Goal: Communication & Community: Share content

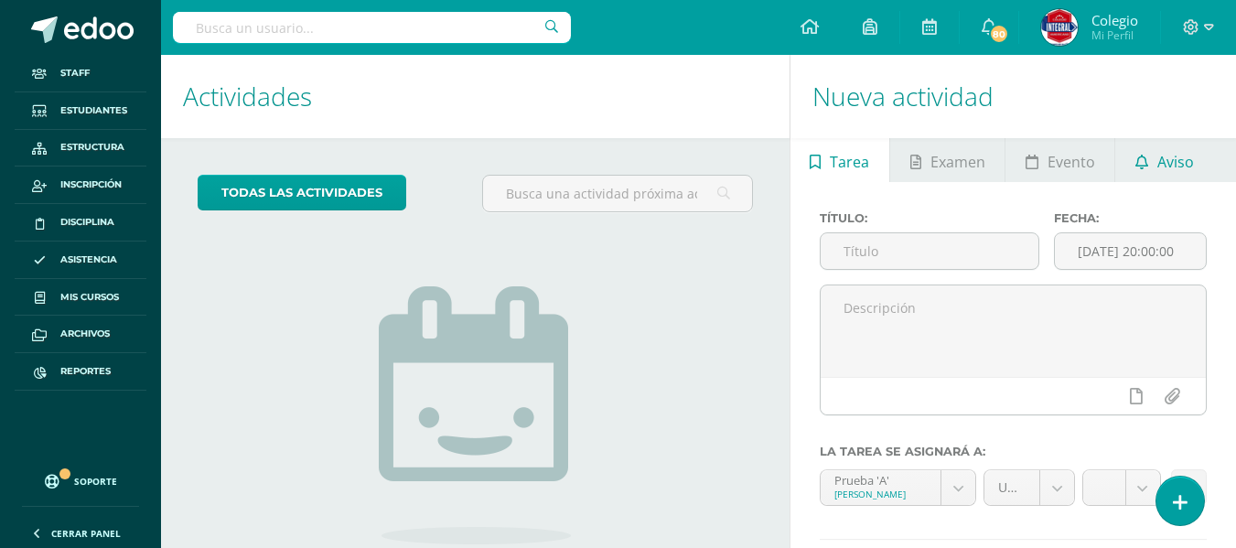
click at [1161, 153] on span "Aviso" at bounding box center [1175, 162] width 37 height 44
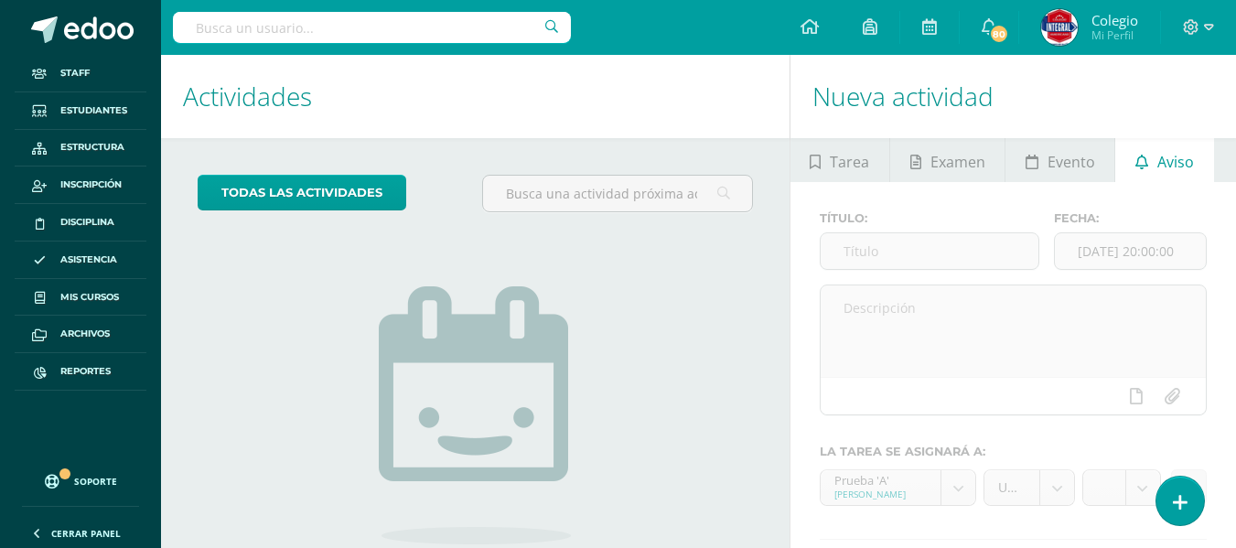
scroll to position [156, 0]
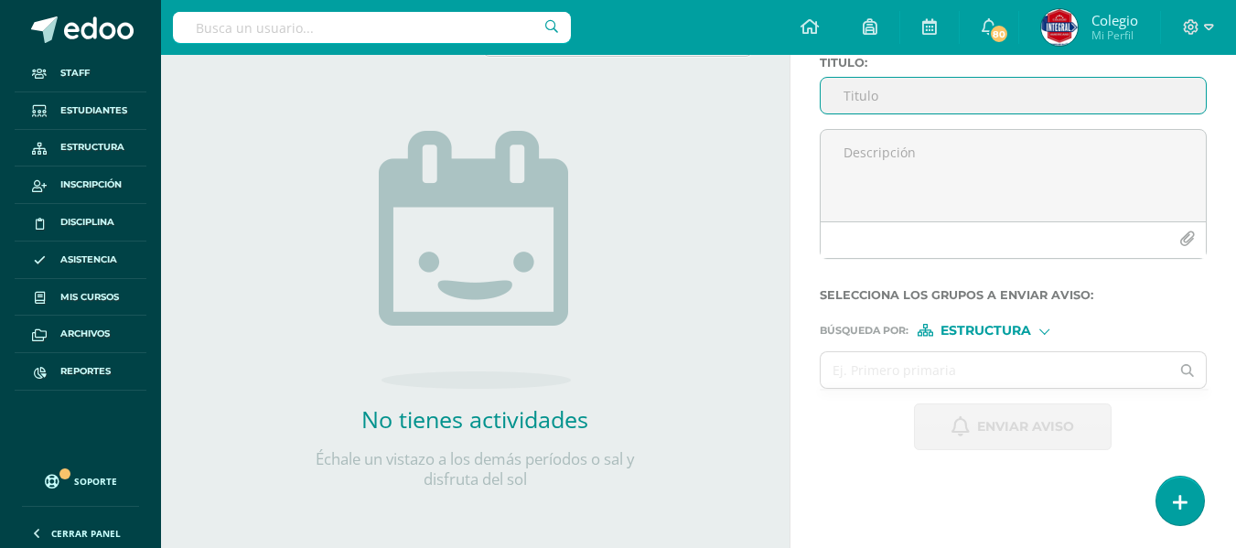
click at [869, 99] on input "Titulo :" at bounding box center [1012, 96] width 385 height 36
type input "A"
type input "[DATE] Cultural [DATE]"
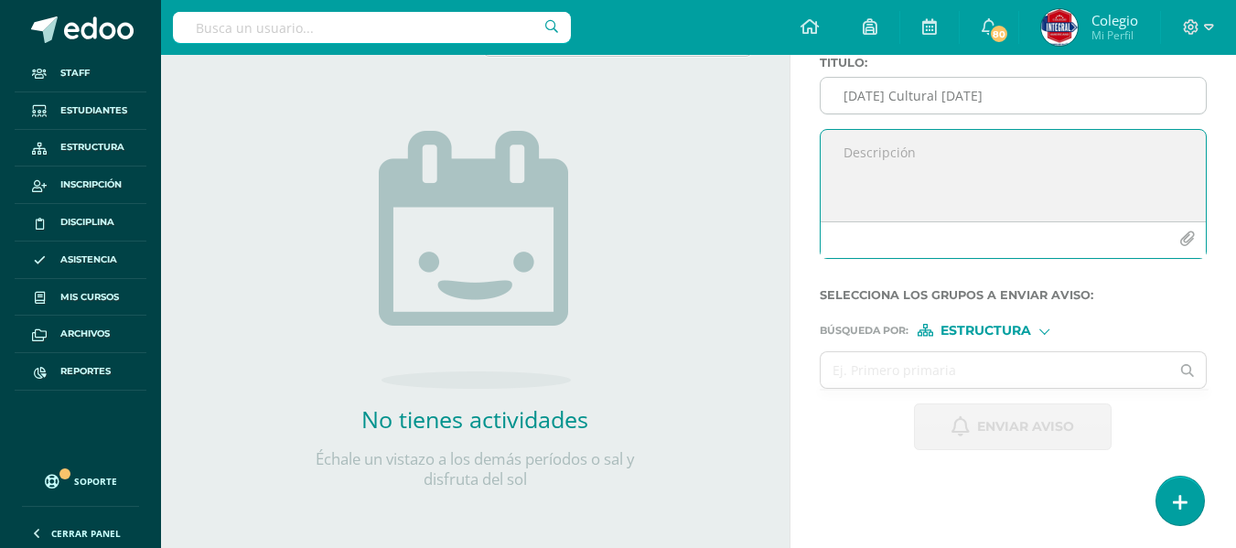
type textarea "A"
type textarea "e"
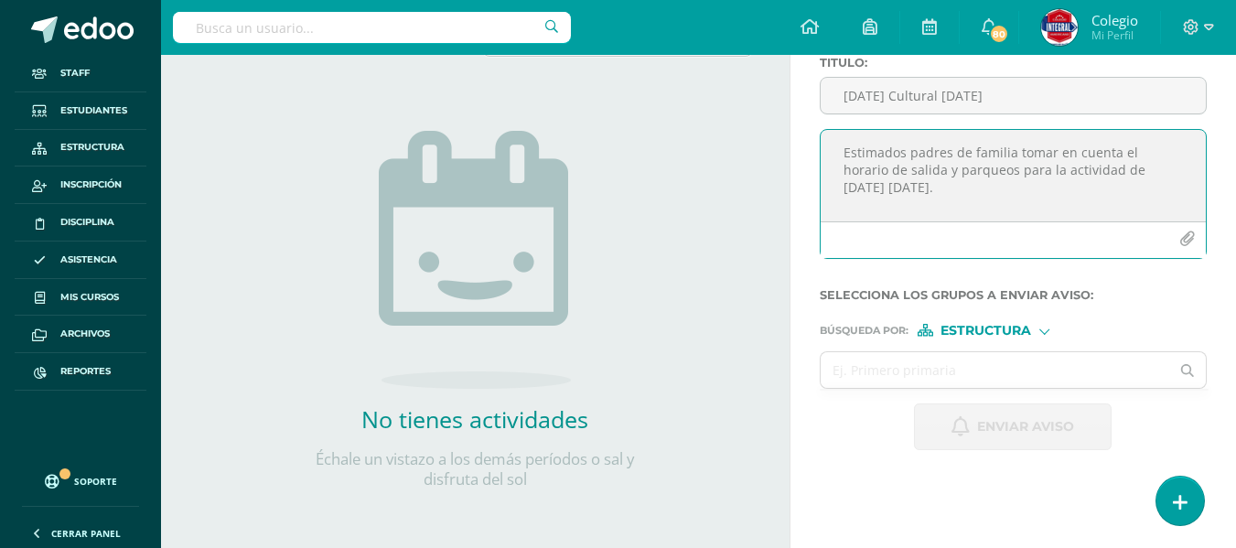
type textarea "Estimados padres de familia tomar en cuenta el horario de salida y parqueos par…"
click at [1187, 236] on icon "button" at bounding box center [1187, 239] width 16 height 16
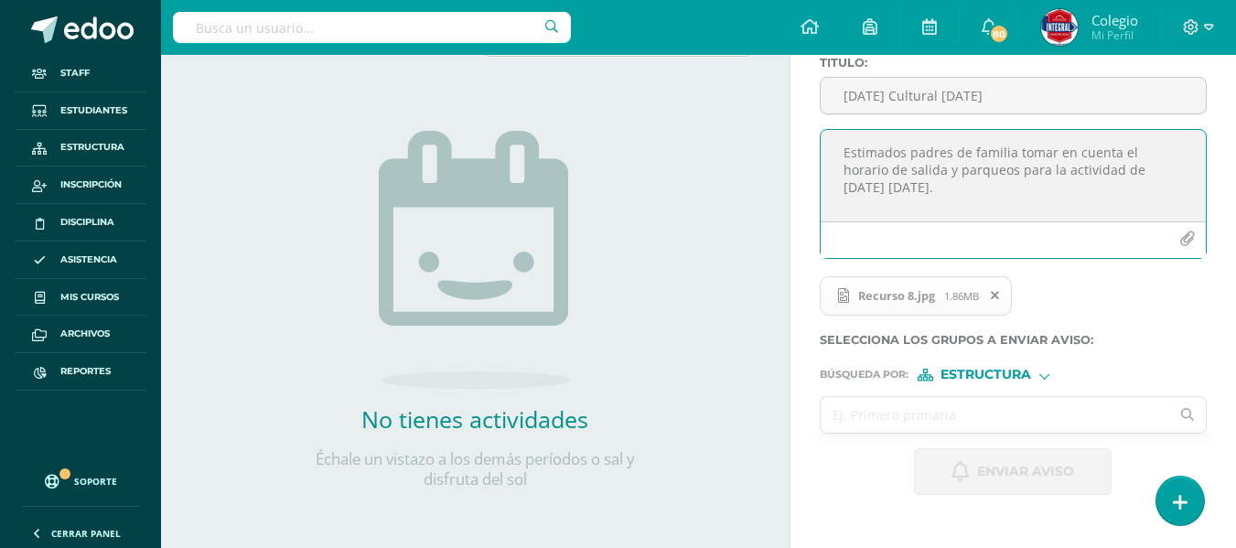
click at [949, 420] on input "text" at bounding box center [994, 415] width 349 height 36
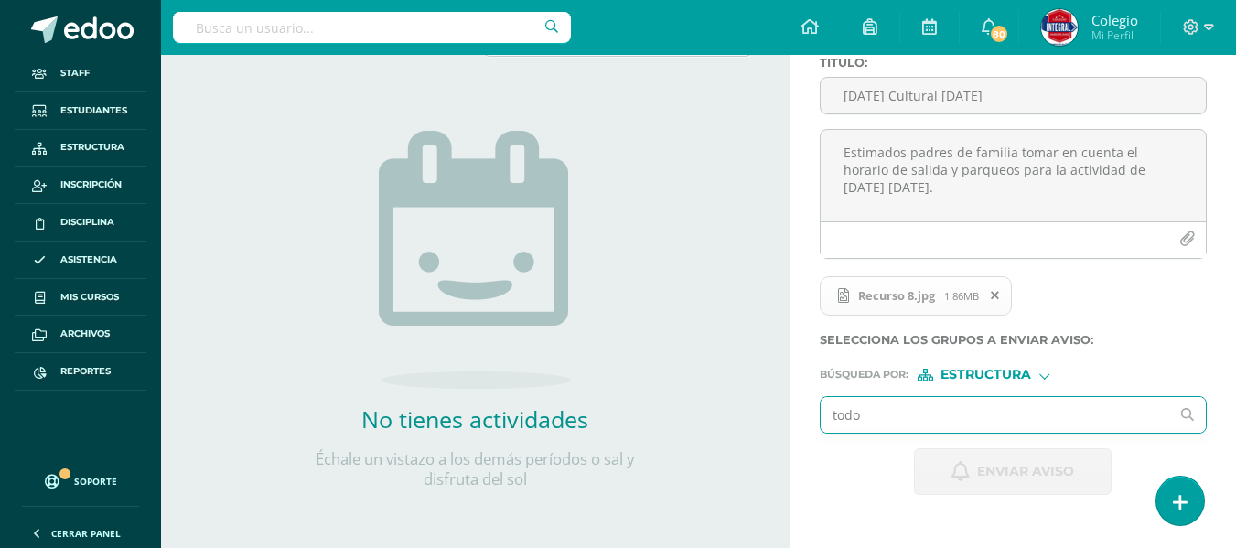
type input "todos"
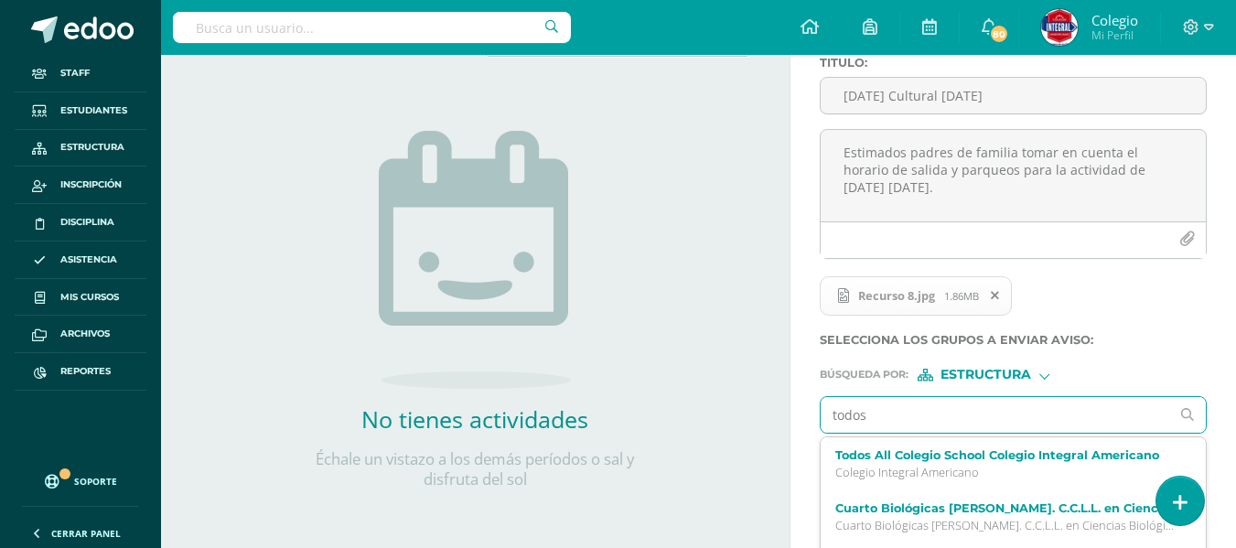
click at [904, 460] on label "Todos All Colegio School Colegio Integral Americano" at bounding box center [1006, 455] width 342 height 14
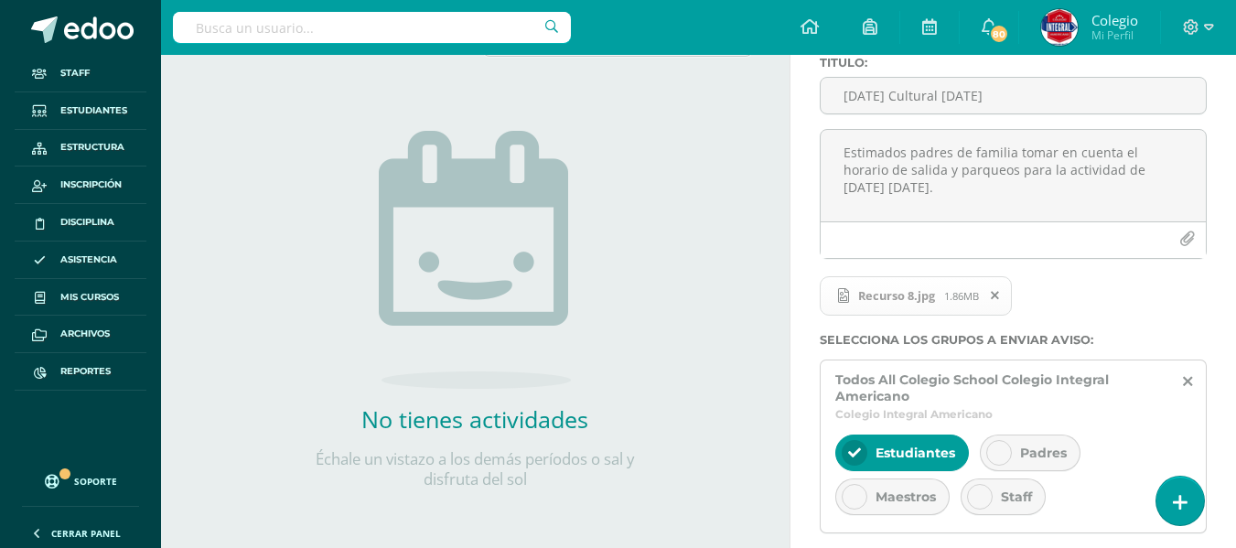
click at [1009, 440] on div "Padres" at bounding box center [1030, 452] width 101 height 37
click at [992, 492] on div at bounding box center [980, 497] width 26 height 26
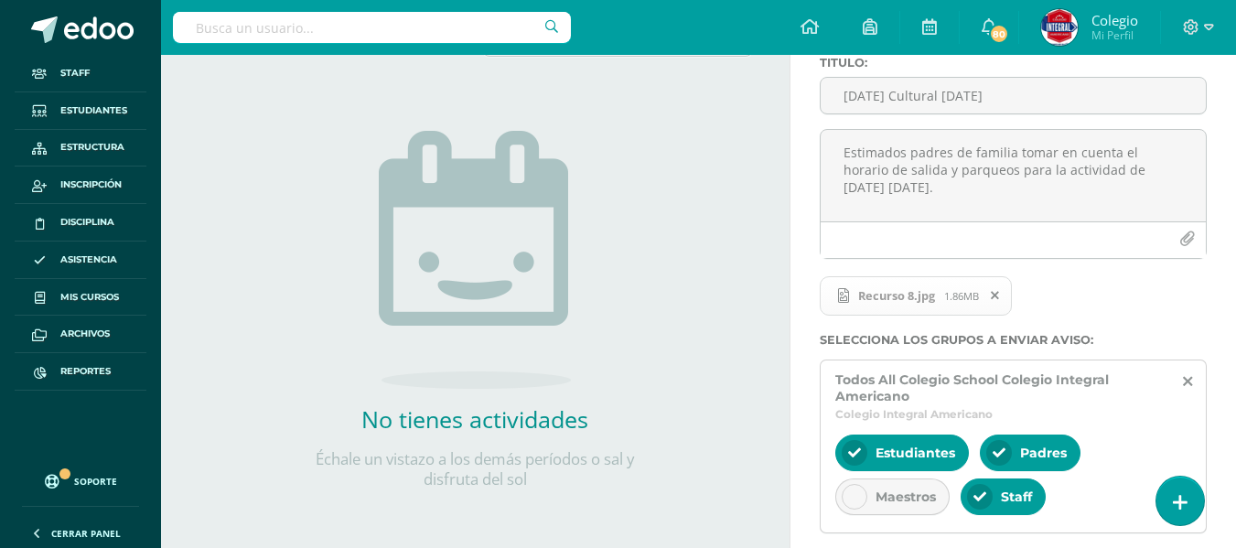
click at [909, 501] on span "Maestros" at bounding box center [905, 496] width 60 height 16
click at [675, 312] on div "todas las Actividades No tienes actividades Échale un vistazo a los demás perío…" at bounding box center [475, 265] width 628 height 565
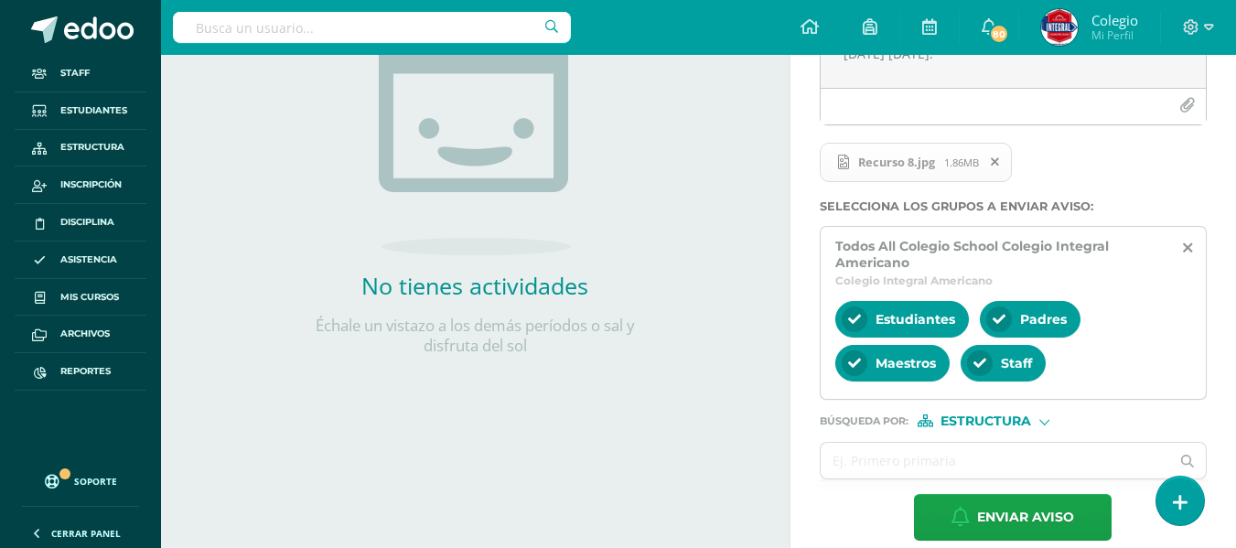
scroll to position [311, 0]
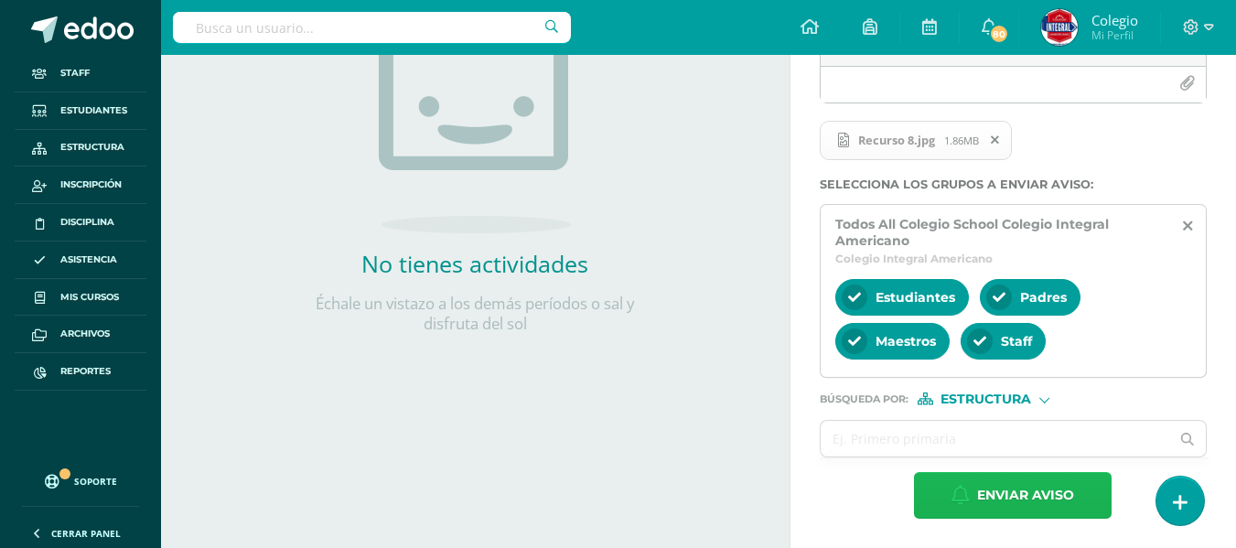
click at [1044, 497] on span "Enviar aviso" at bounding box center [1025, 495] width 97 height 45
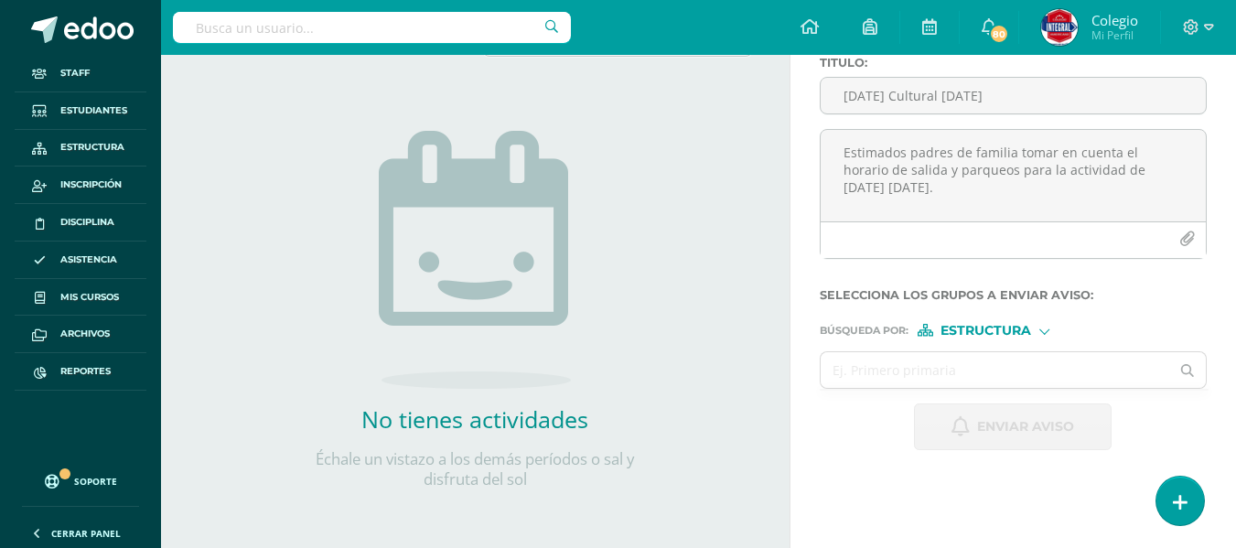
scroll to position [156, 0]
